Goal: Register for event/course

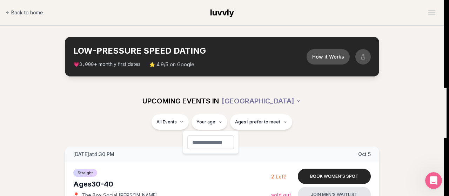
type input "**"
